Goal: Check status

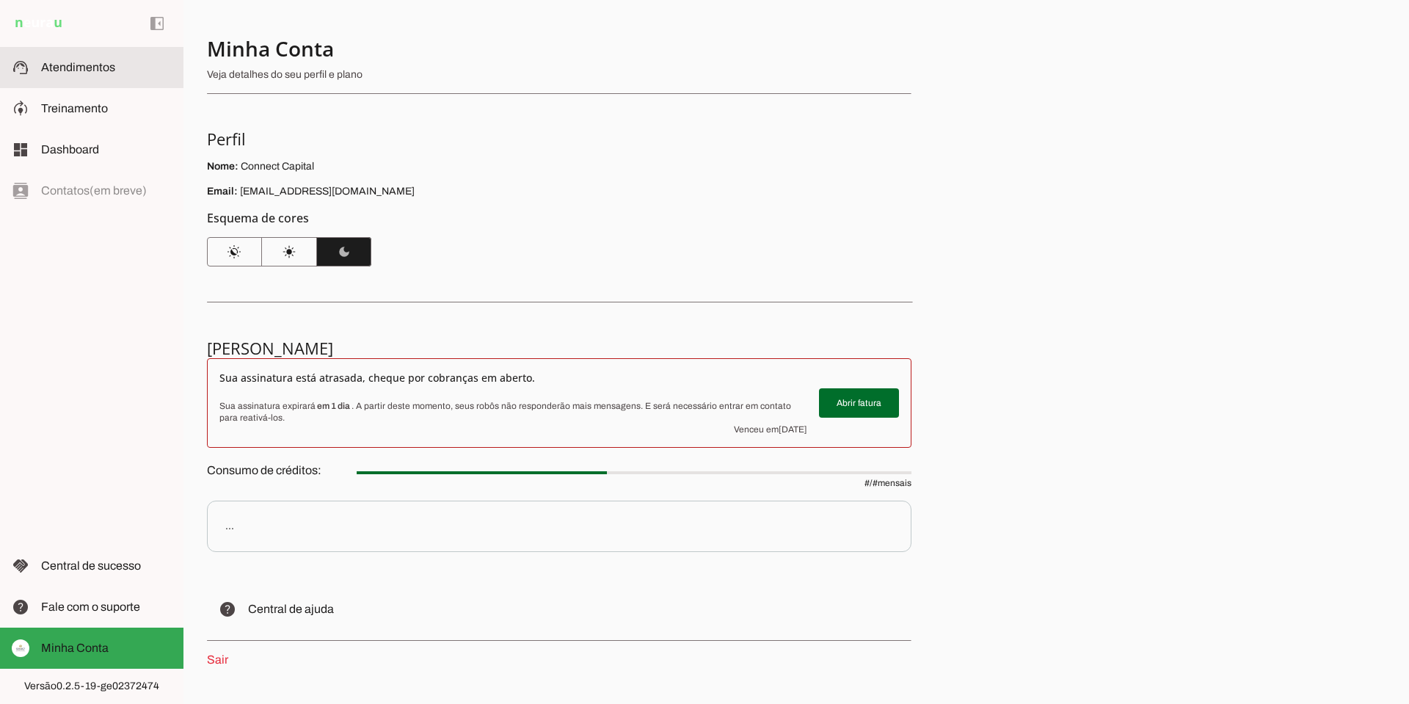
click at [90, 62] on span "Atendimentos" at bounding box center [78, 67] width 74 height 12
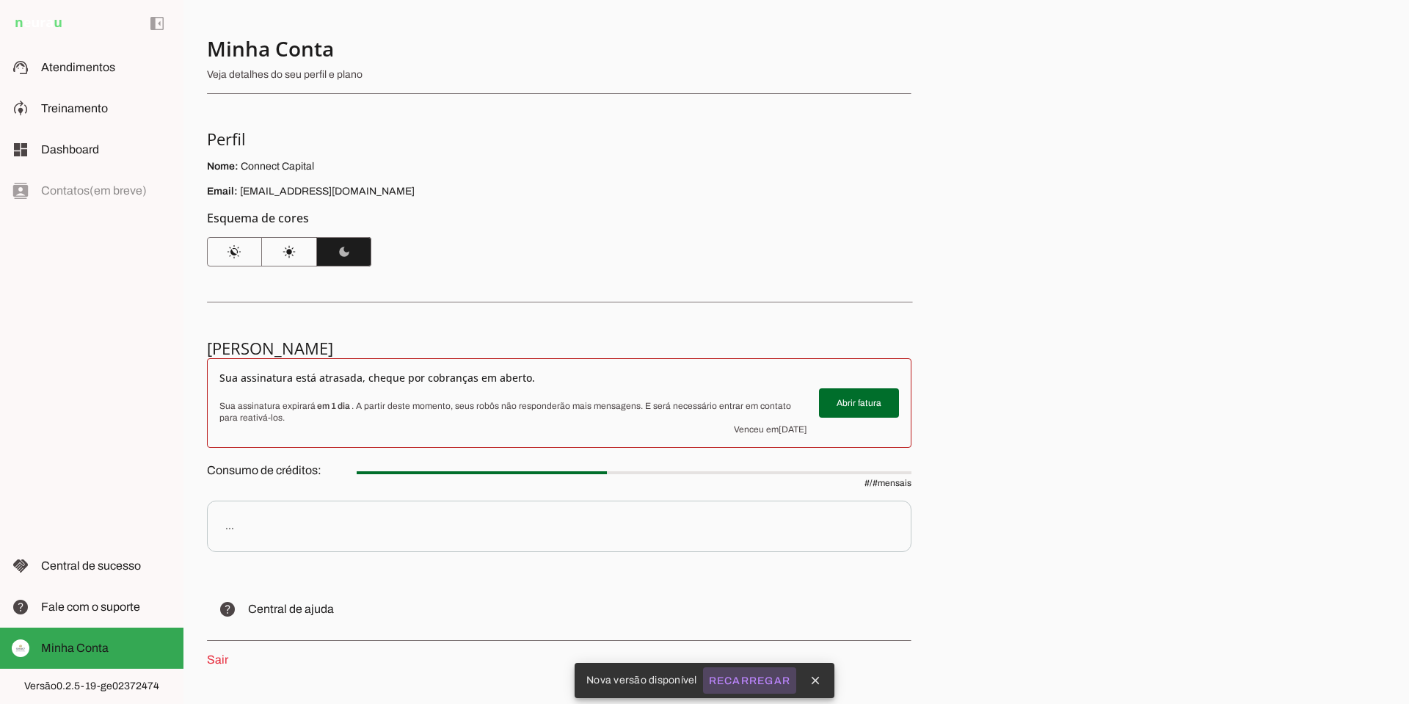
click at [0, 0] on slot "Recarregar" at bounding box center [0, 0] width 0 height 0
